Goal: Find specific page/section: Find specific page/section

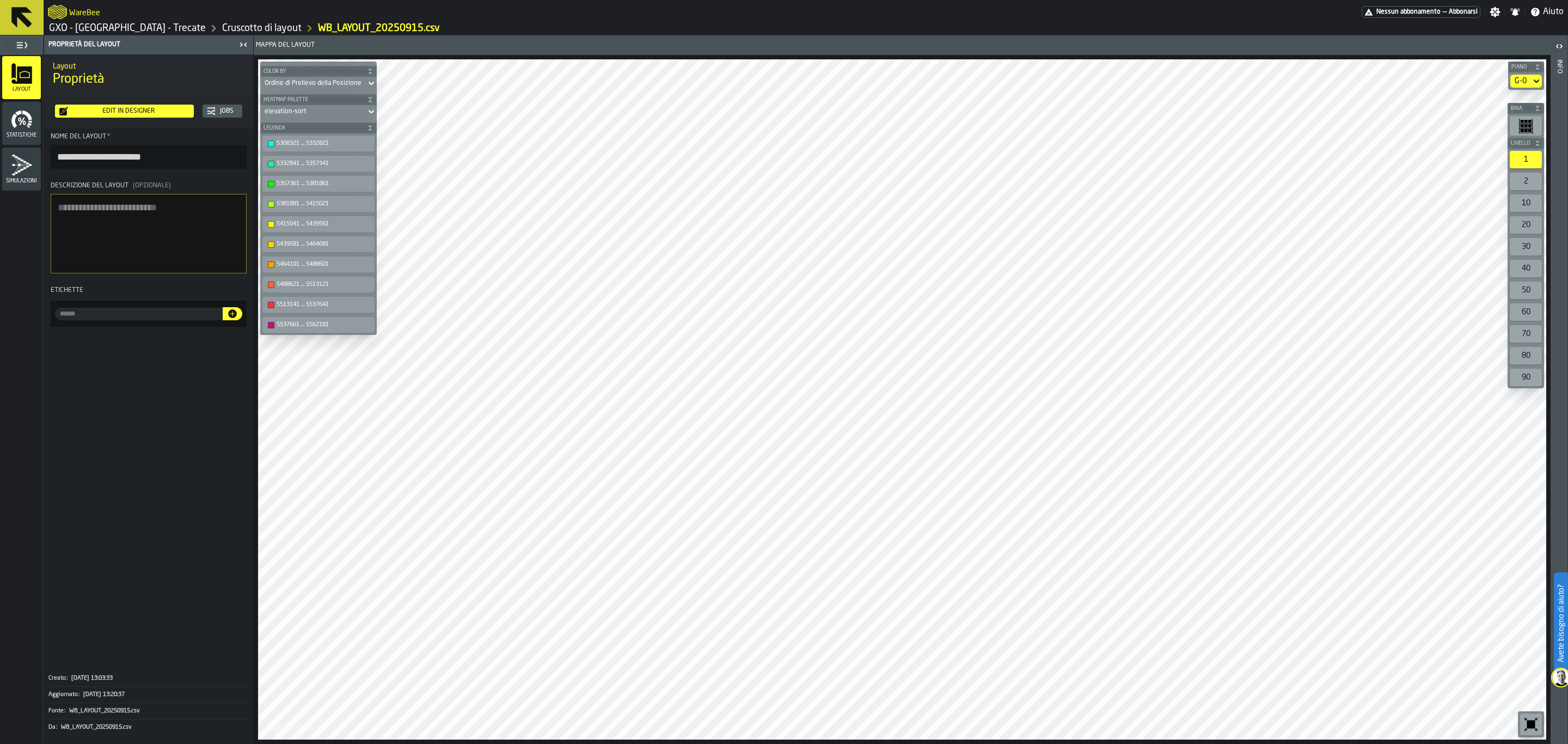
click at [4, 16] on button at bounding box center [22, 18] width 44 height 35
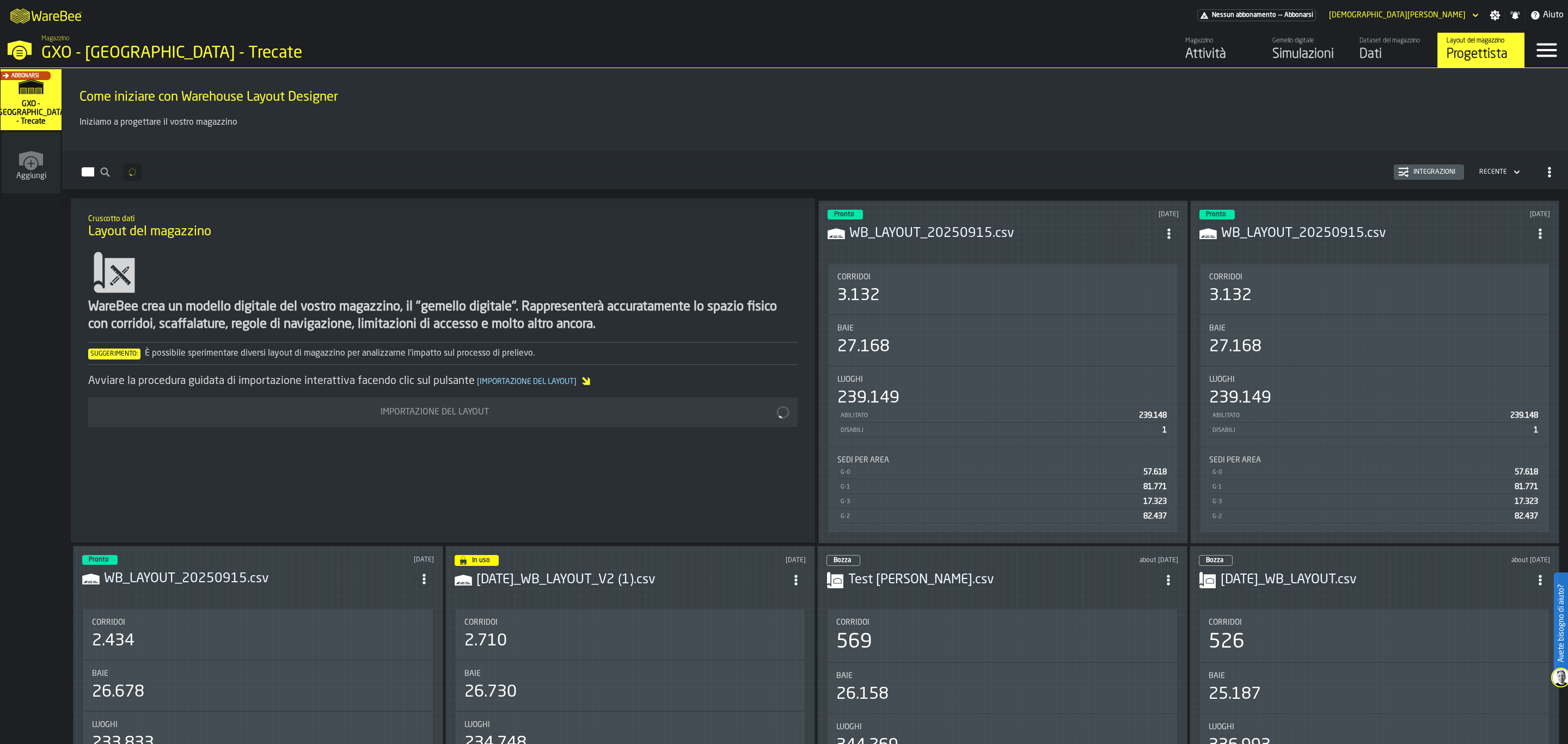
click at [1312, 54] on div "Simulazioni" at bounding box center [1307, 54] width 69 height 18
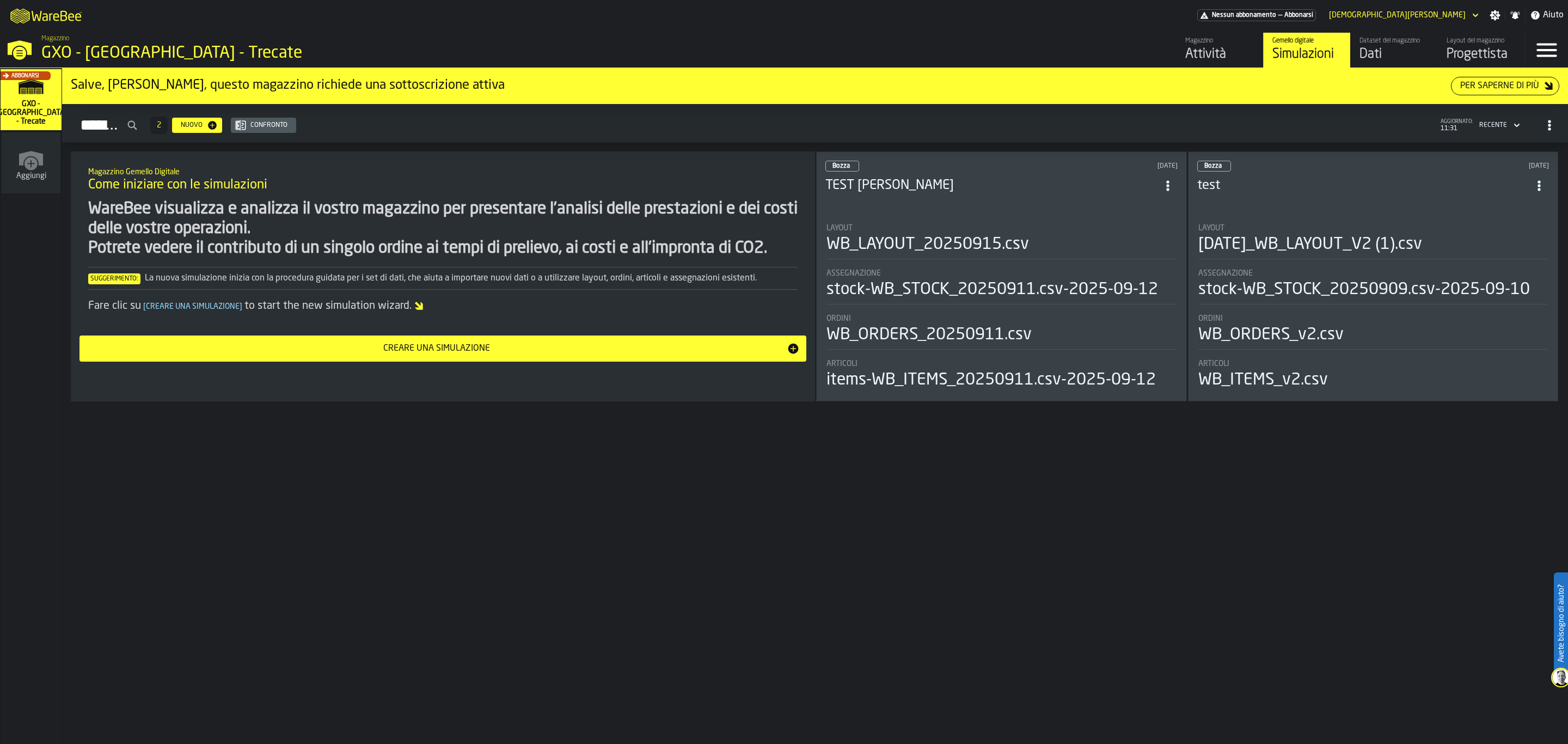
click at [939, 201] on header "Bozza [DATE] TEST [PERSON_NAME]" at bounding box center [1002, 183] width 353 height 44
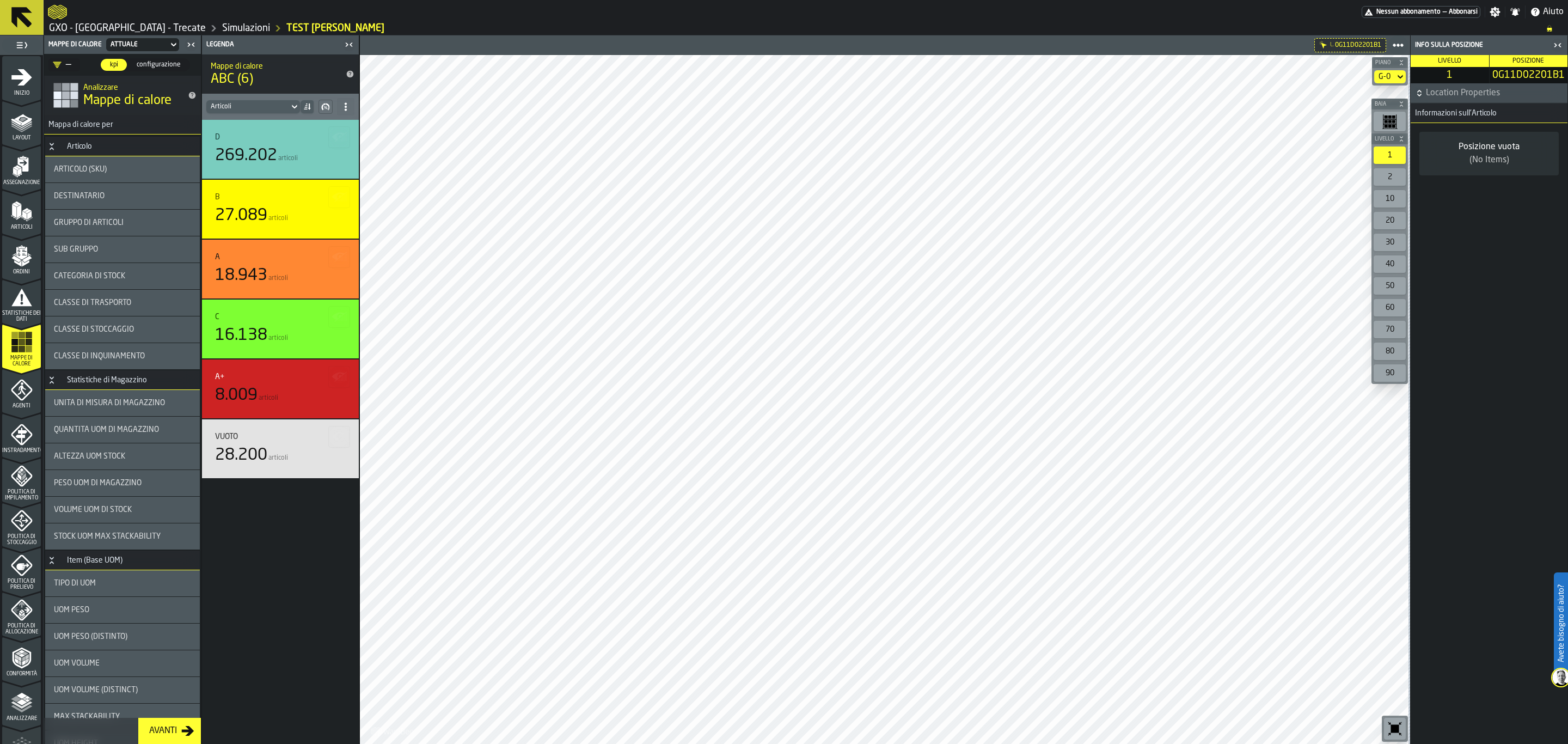
click at [21, 21] on icon at bounding box center [22, 18] width 26 height 26
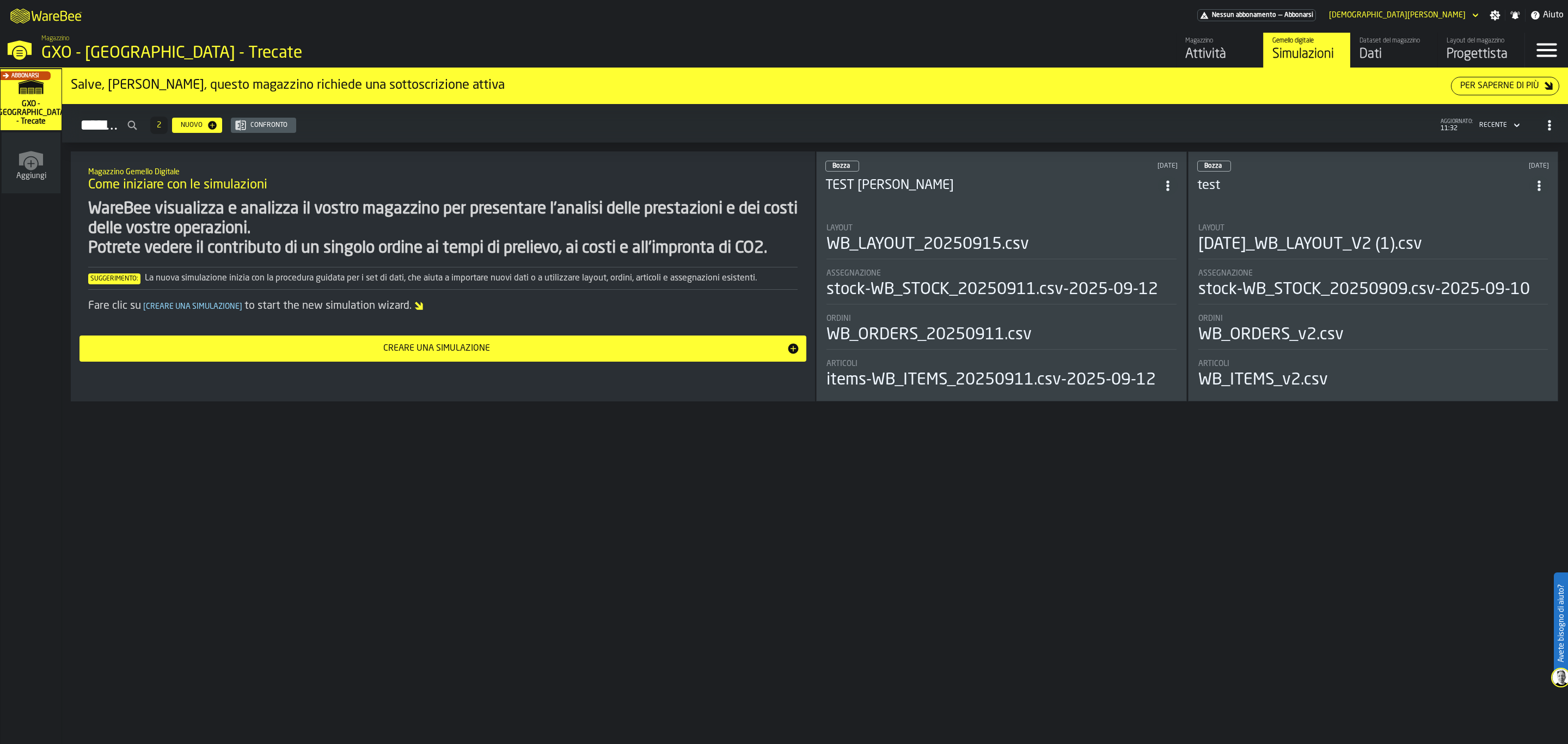
click at [1495, 59] on div "Progettista" at bounding box center [1481, 54] width 69 height 18
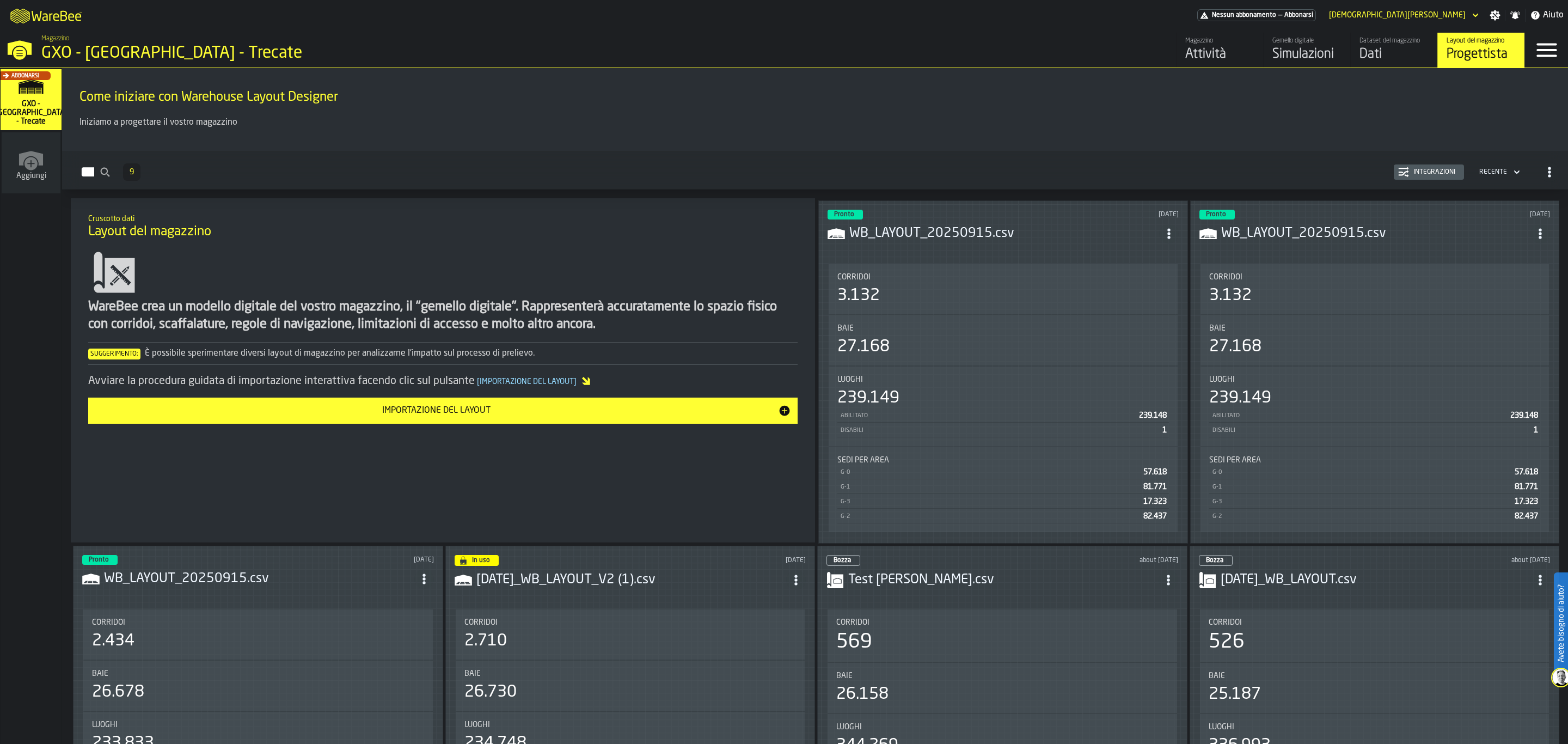
click at [1065, 234] on h3 "WB_LAYOUT_20250915.csv" at bounding box center [1005, 234] width 310 height 18
